Goal: Find specific page/section: Find specific page/section

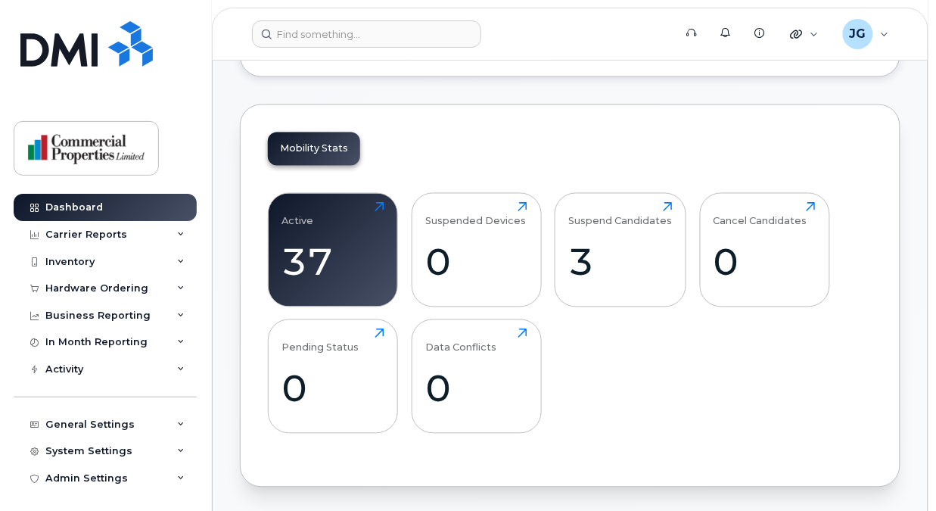
scroll to position [620, 0]
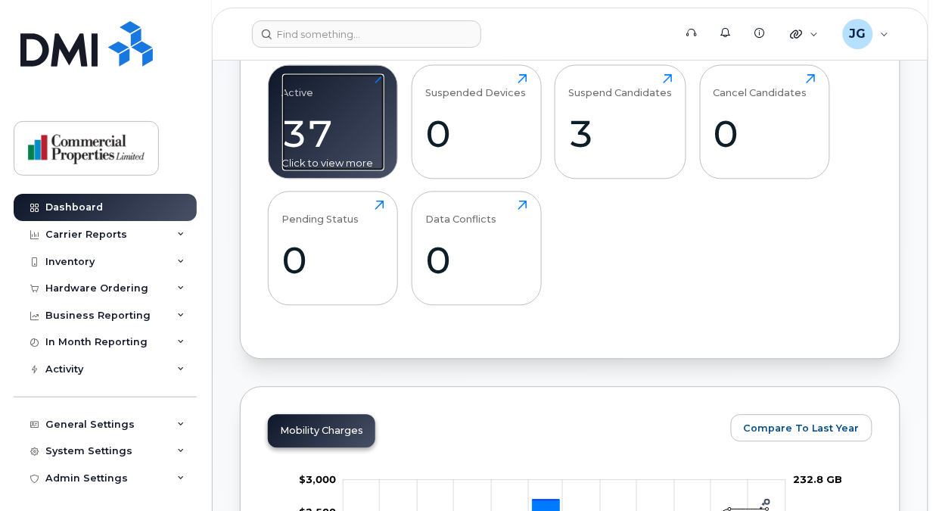
click at [371, 143] on div "37" at bounding box center [333, 134] width 102 height 45
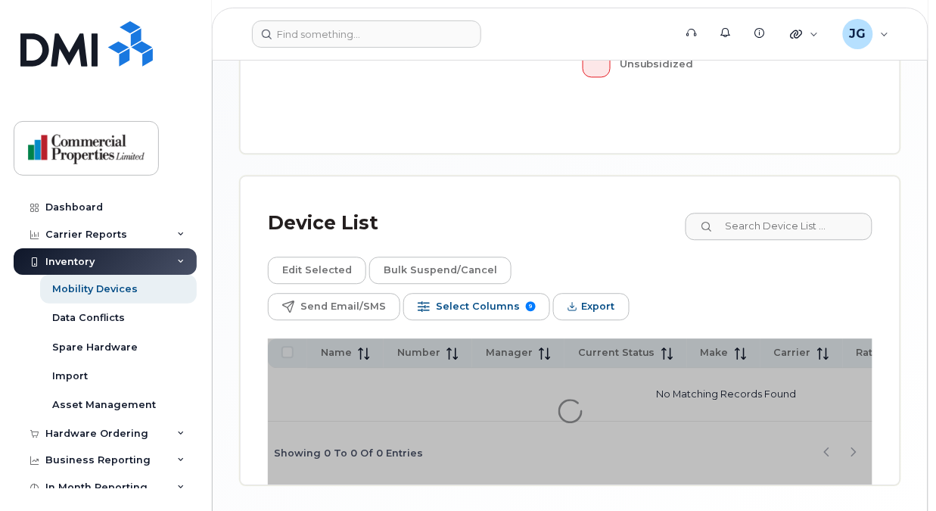
scroll to position [767, 0]
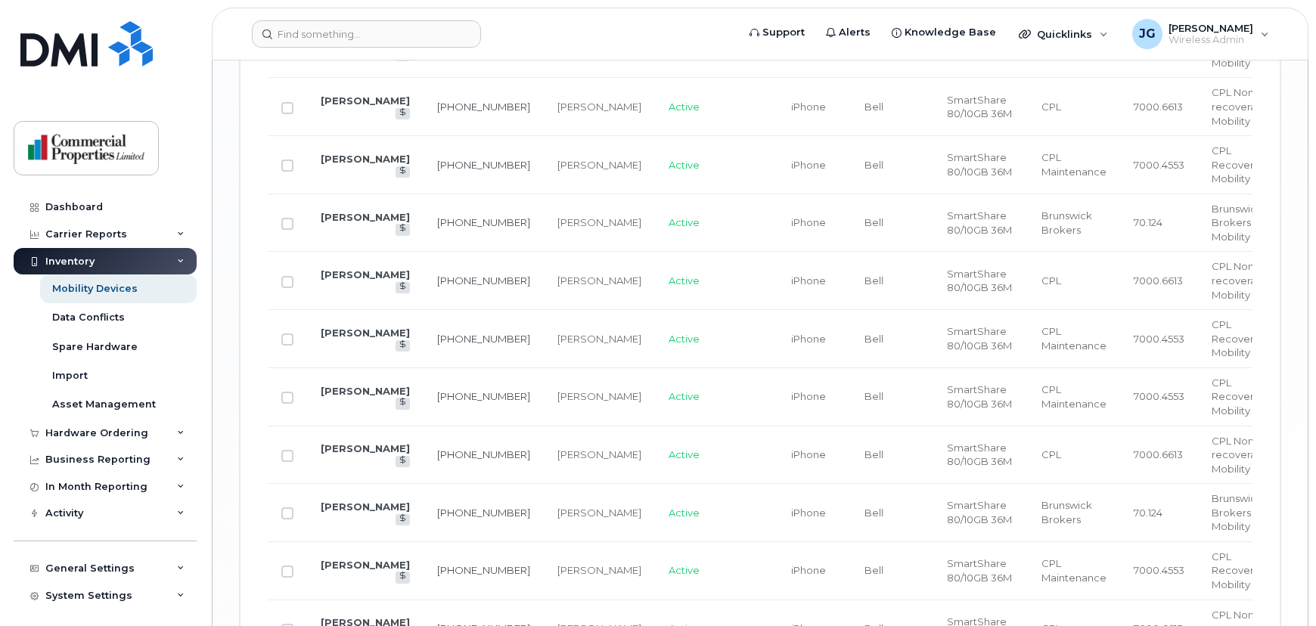
scroll to position [2214, 0]
